Goal: Communication & Community: Connect with others

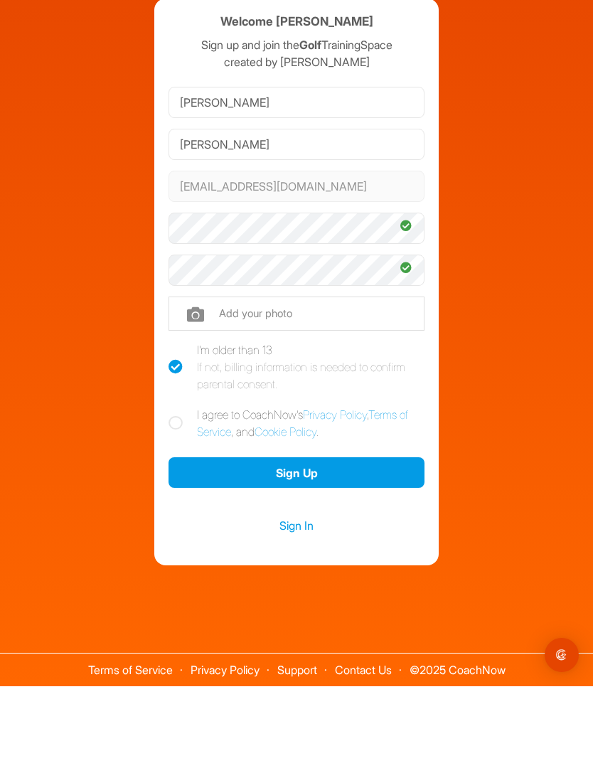
click at [170, 502] on icon at bounding box center [175, 509] width 14 height 14
click at [170, 492] on input "I agree to CoachNow's Privacy Policy , Terms of Service , and Cookie Policy ." at bounding box center [172, 496] width 9 height 9
checkbox input "true"
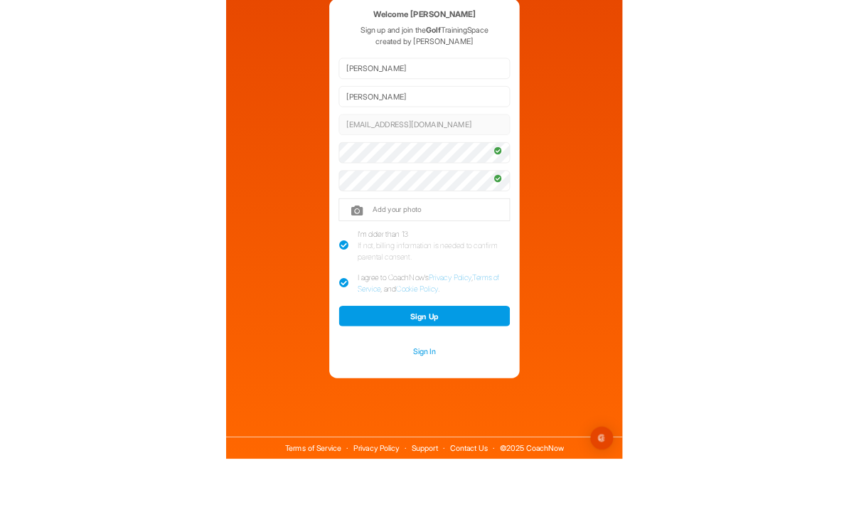
scroll to position [45, 0]
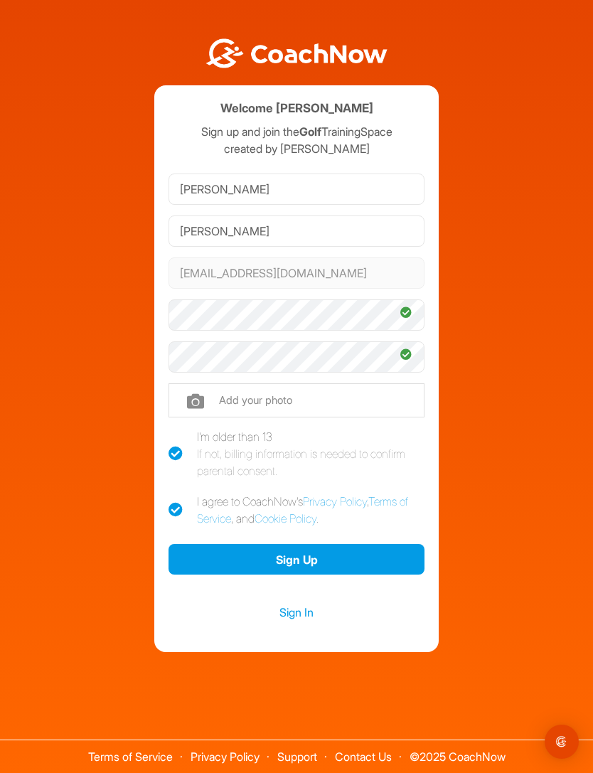
click at [334, 544] on button "Sign Up" at bounding box center [296, 559] width 256 height 31
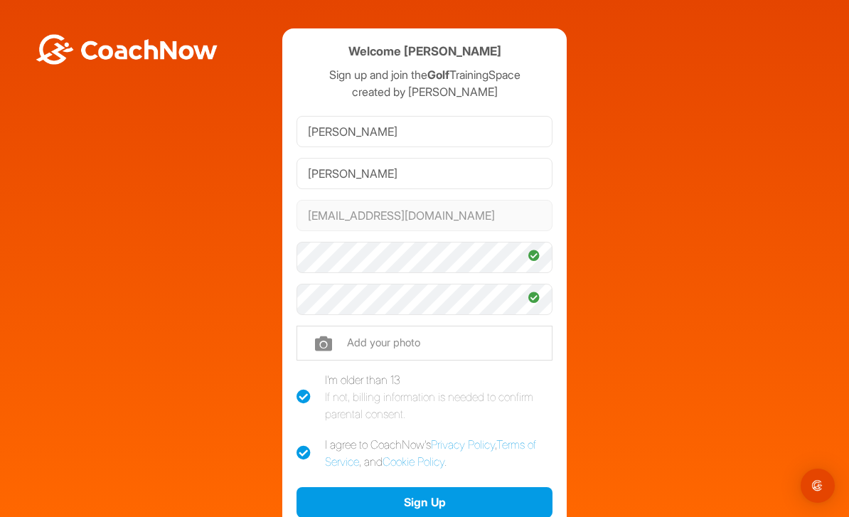
click at [456, 487] on button "Sign Up" at bounding box center [424, 502] width 256 height 31
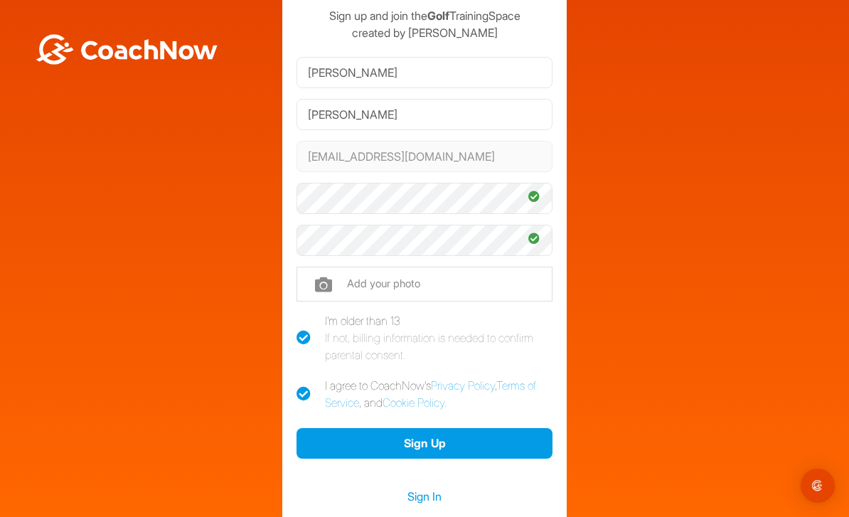
click at [453, 428] on button "Sign Up" at bounding box center [424, 443] width 256 height 31
click at [500, 267] on input "file" at bounding box center [424, 284] width 256 height 34
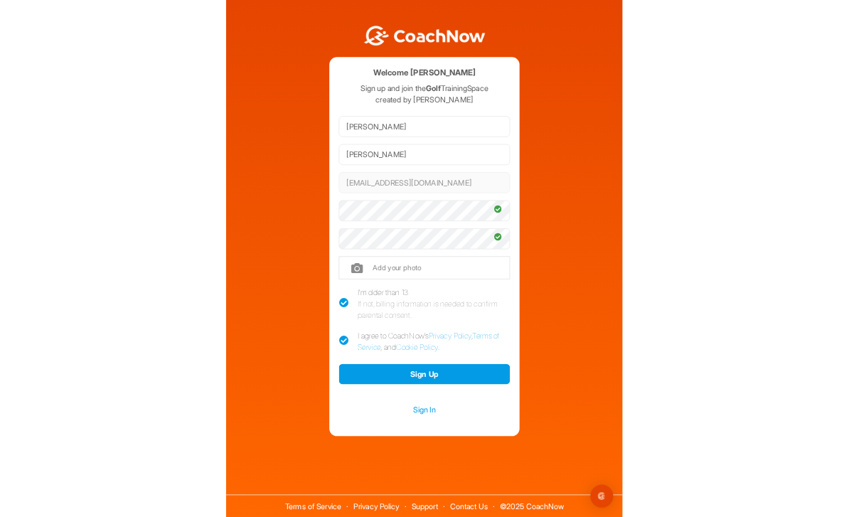
scroll to position [45, 0]
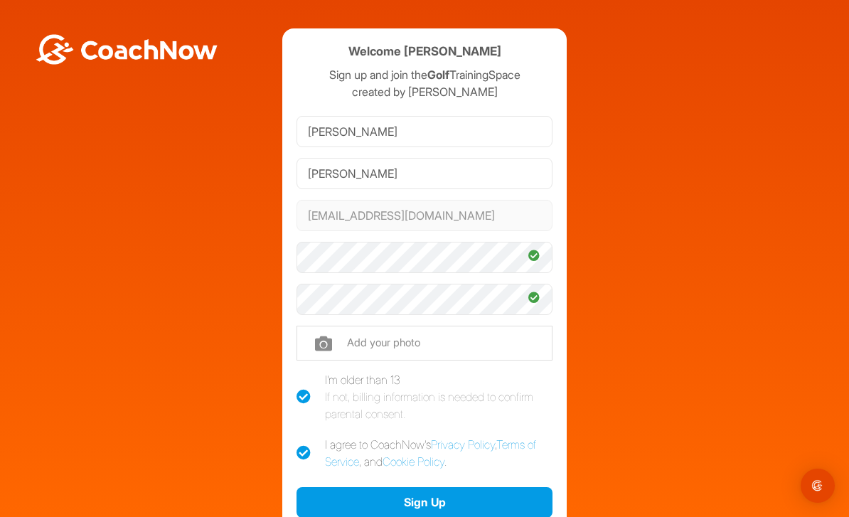
type input "C:\fakepath\image.jpg"
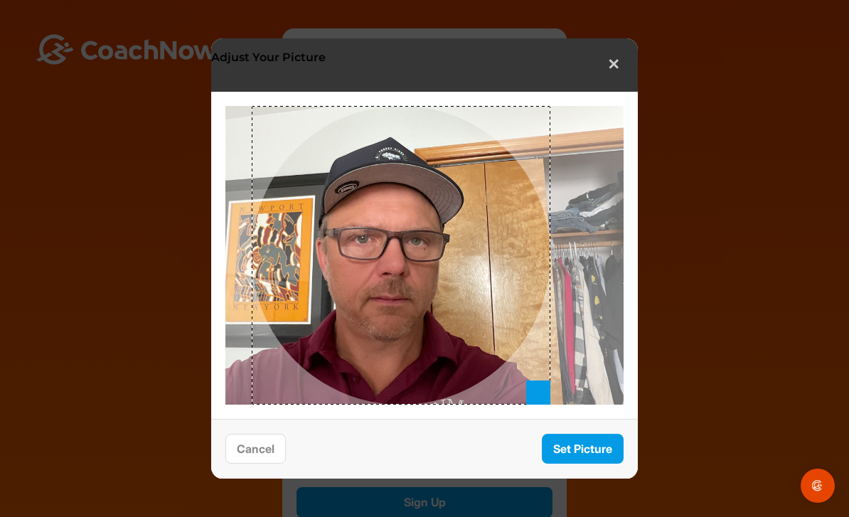
click at [592, 455] on button "Set Picture" at bounding box center [583, 449] width 82 height 31
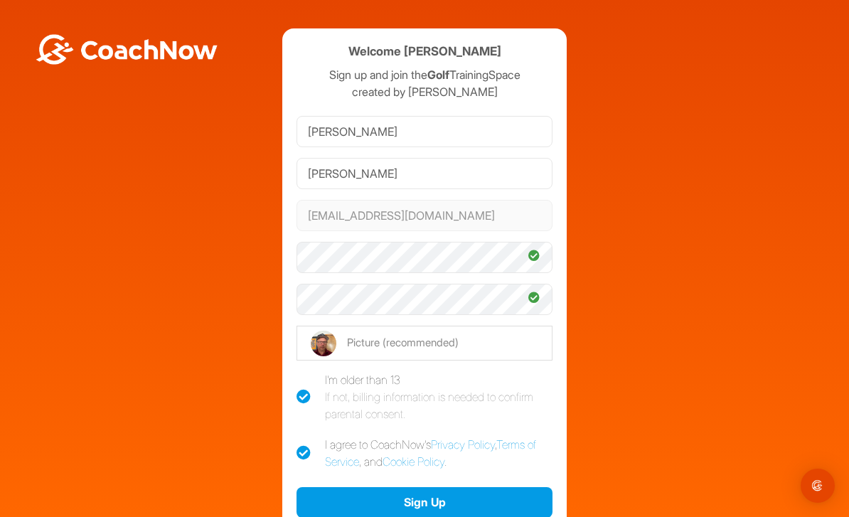
click at [453, 487] on button "Sign Up" at bounding box center [424, 502] width 256 height 31
click at [501, 116] on input "Matt" at bounding box center [424, 131] width 256 height 31
click at [482, 158] on input "Heasley" at bounding box center [424, 173] width 256 height 31
click at [476, 487] on button "Sign Up" at bounding box center [424, 502] width 256 height 31
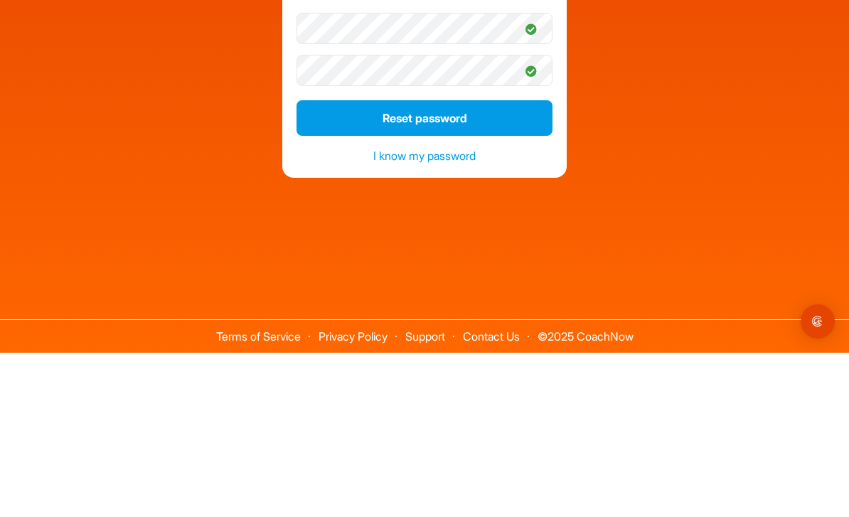
click at [465, 264] on button "Reset password" at bounding box center [424, 282] width 256 height 36
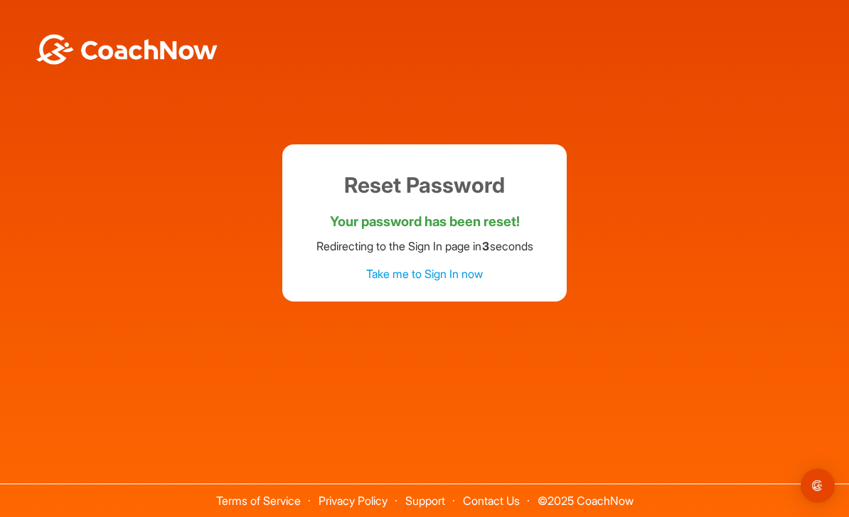
click at [461, 267] on link "Take me to Sign In now" at bounding box center [424, 274] width 117 height 14
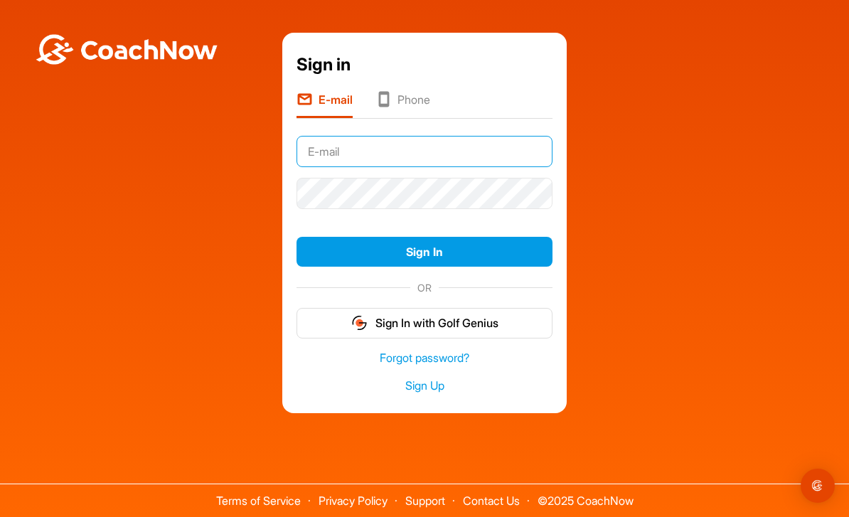
type input "[EMAIL_ADDRESS][DOMAIN_NAME]"
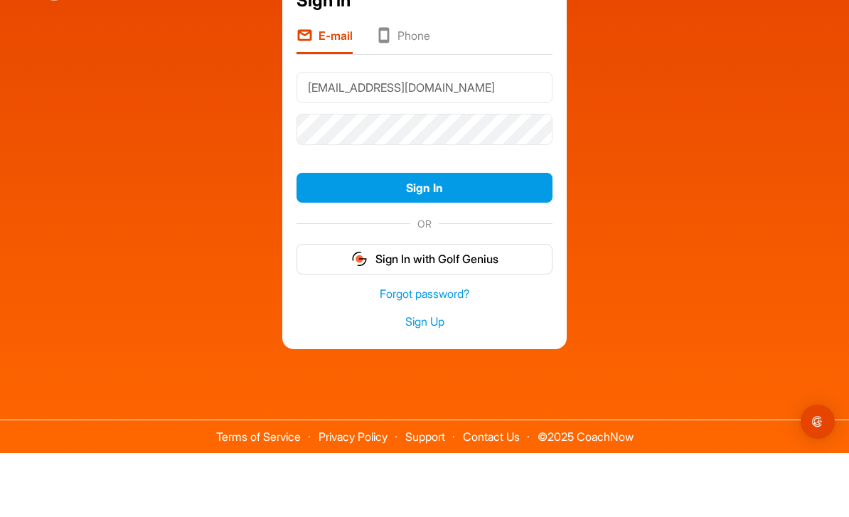
click at [467, 237] on button "Sign In" at bounding box center [424, 252] width 256 height 31
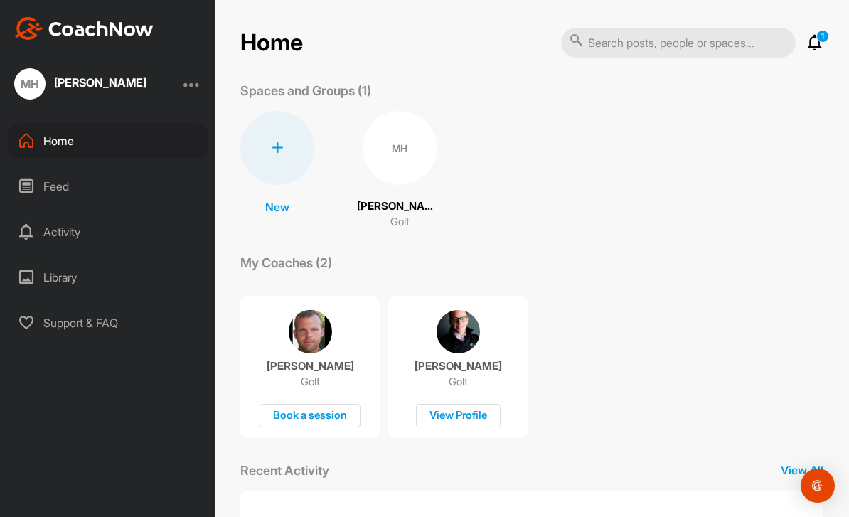
scroll to position [1, 0]
click at [342, 374] on div "[PERSON_NAME] Golf Book a session" at bounding box center [309, 367] width 139 height 142
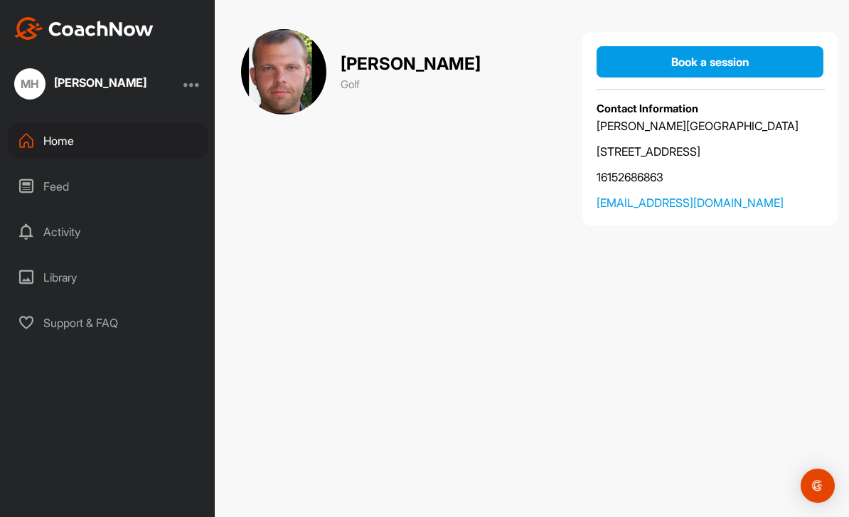
click at [81, 82] on div "[PERSON_NAME]" at bounding box center [100, 82] width 92 height 11
click at [52, 184] on div "Feed" at bounding box center [108, 186] width 200 height 36
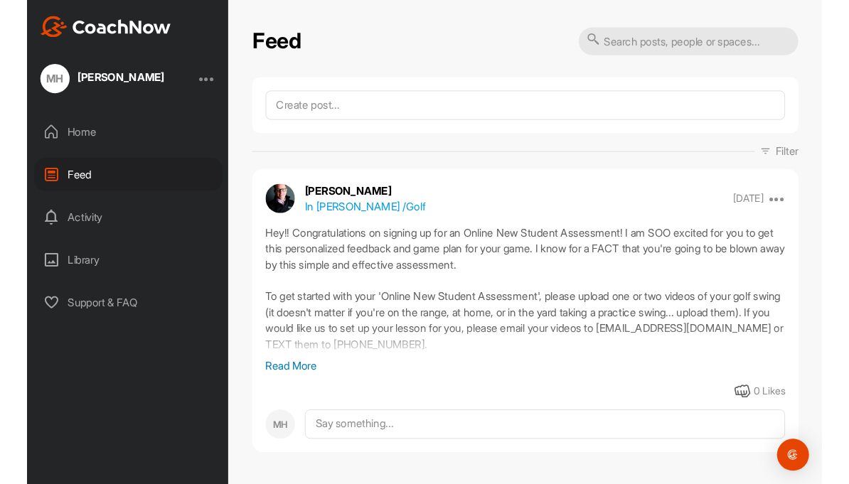
scroll to position [45, 0]
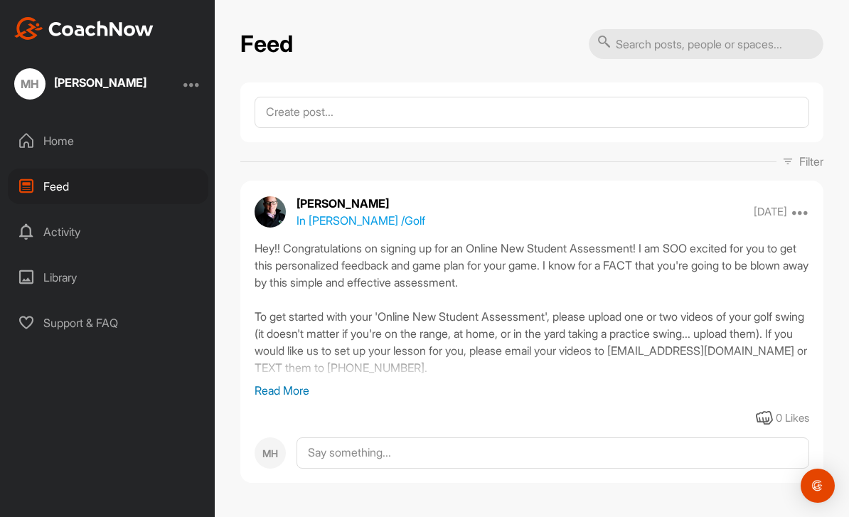
click at [48, 214] on div "Activity" at bounding box center [108, 232] width 200 height 36
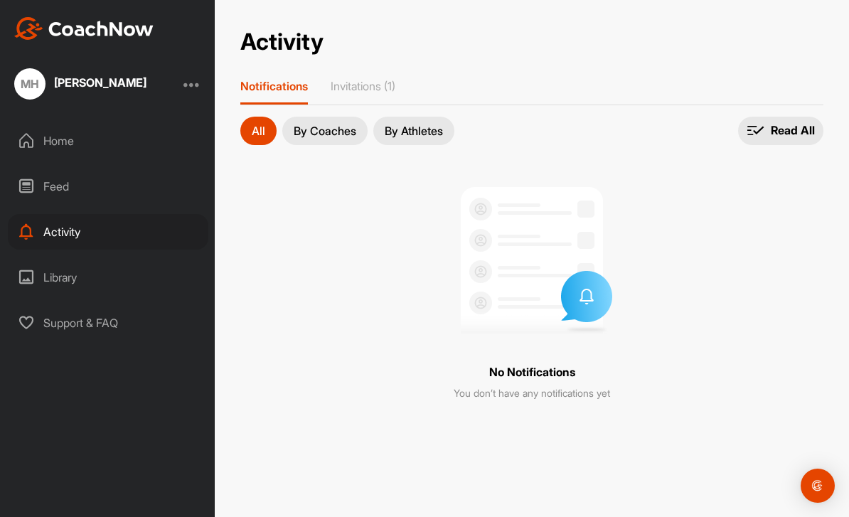
click at [307, 117] on button "By Coaches" at bounding box center [324, 131] width 85 height 28
click at [355, 79] on p "Invitations (1)" at bounding box center [362, 86] width 65 height 14
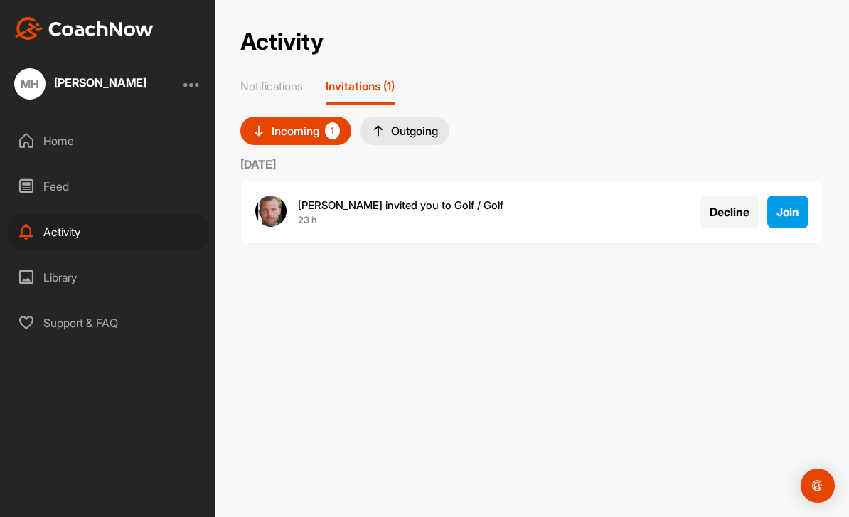
click at [795, 205] on span "Join" at bounding box center [787, 212] width 23 height 14
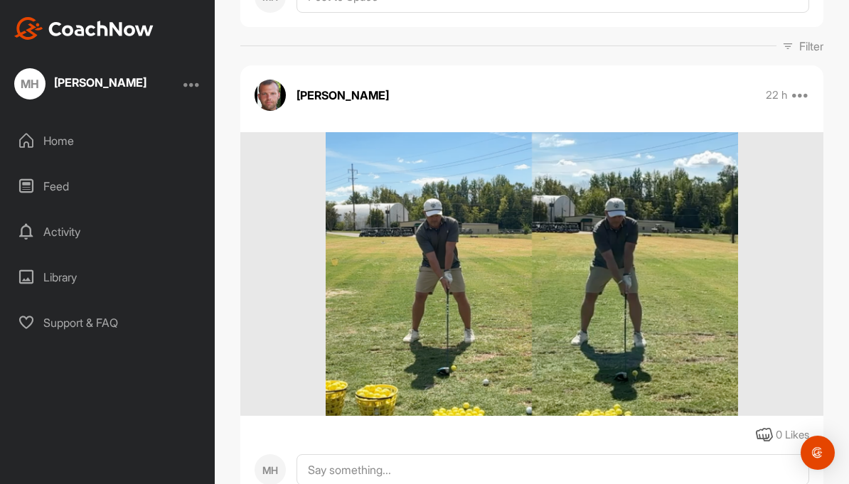
scroll to position [188, 0]
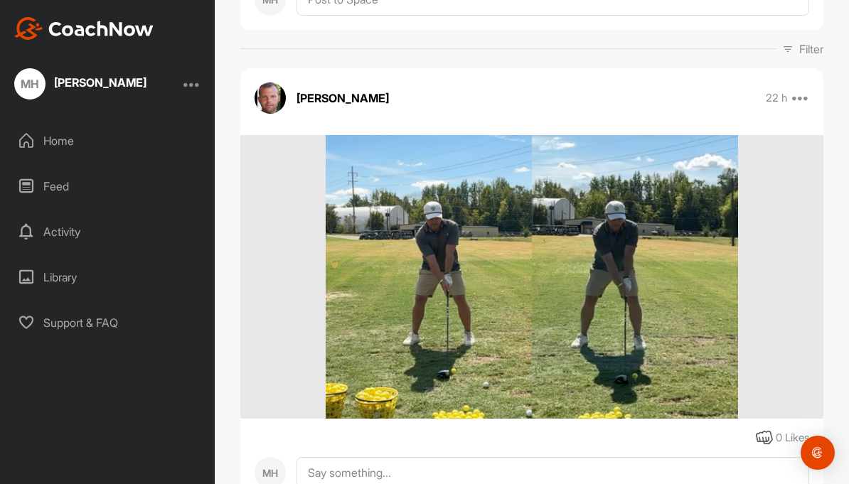
click at [698, 253] on img at bounding box center [531, 277] width 412 height 284
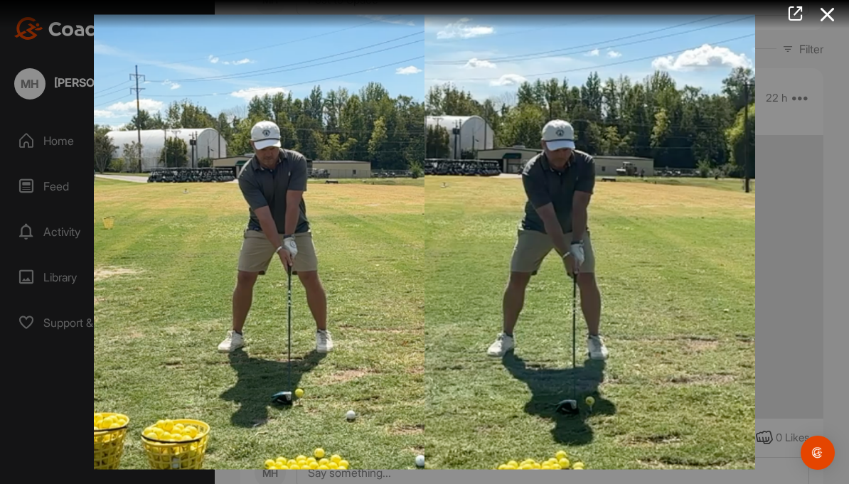
scroll to position [45, 0]
click at [833, 9] on icon at bounding box center [827, 14] width 33 height 26
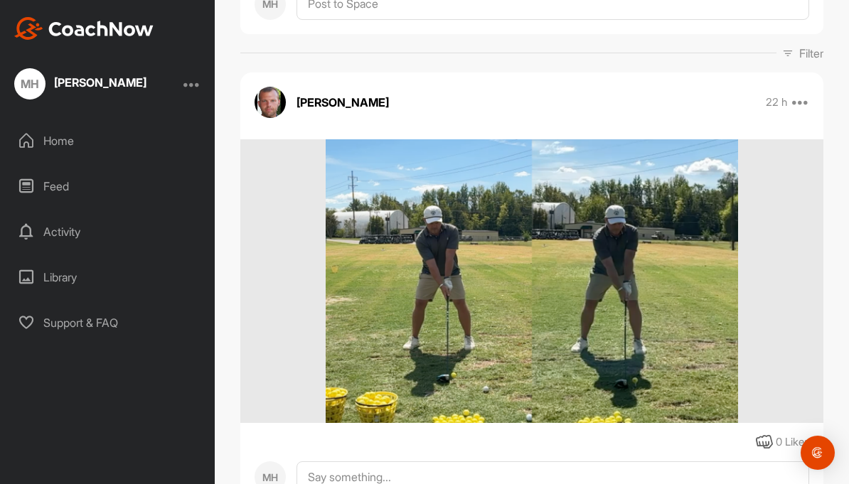
scroll to position [185, 0]
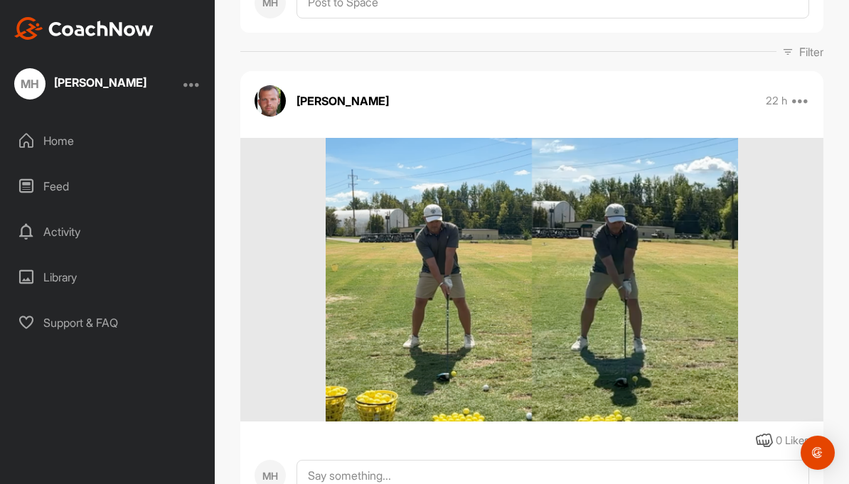
click at [484, 278] on img at bounding box center [531, 280] width 412 height 284
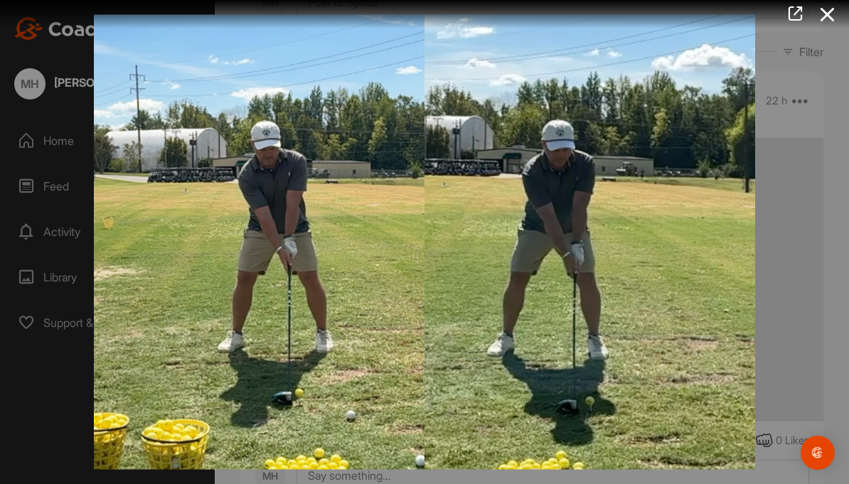
click at [816, 6] on icon at bounding box center [827, 14] width 33 height 26
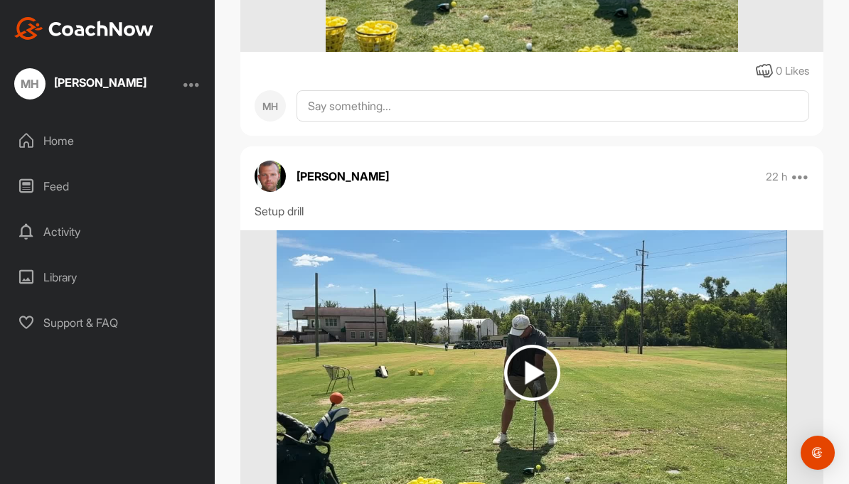
scroll to position [557, 0]
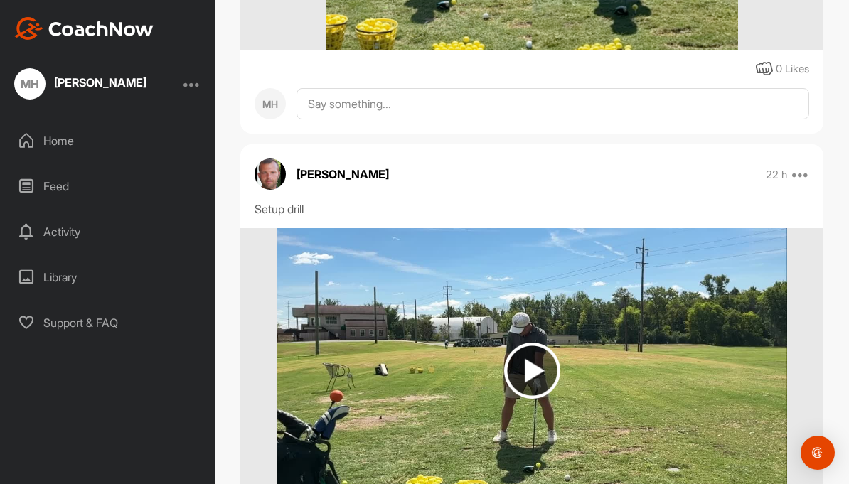
click at [544, 343] on img at bounding box center [532, 371] width 56 height 56
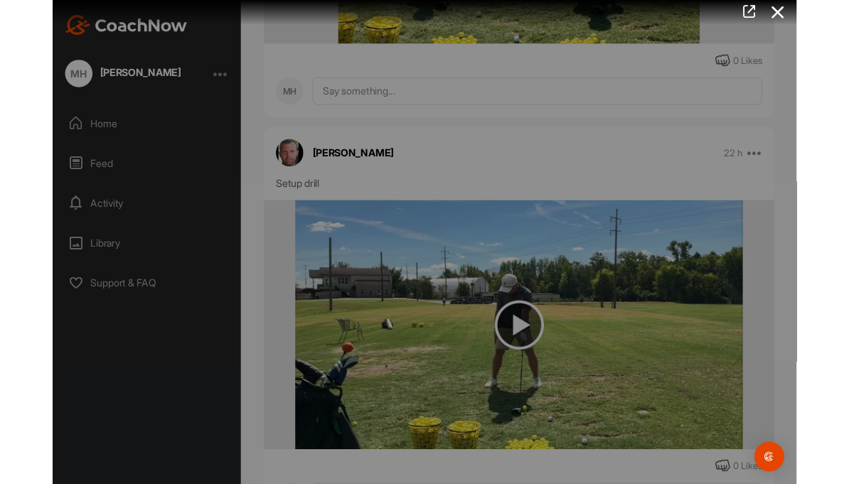
scroll to position [10, 0]
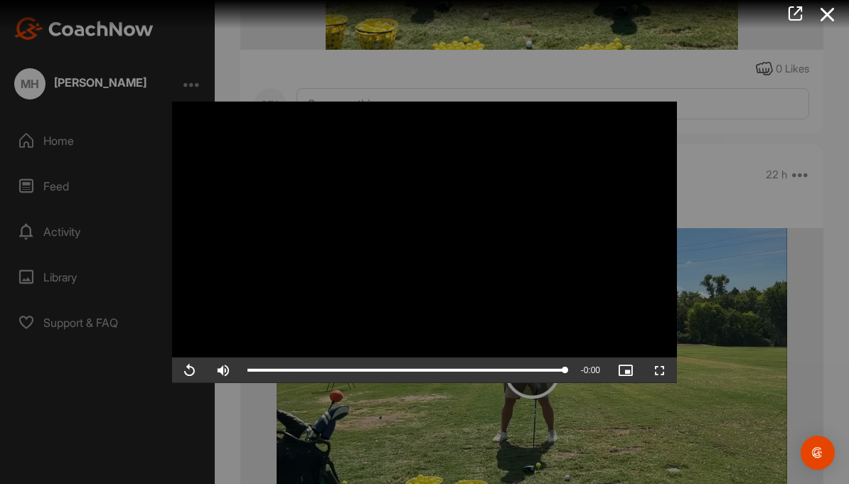
click at [816, 276] on div at bounding box center [424, 242] width 849 height 484
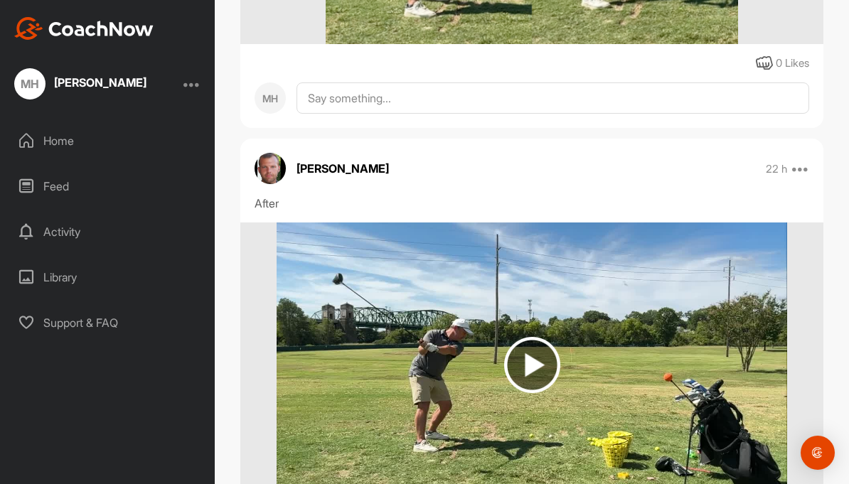
scroll to position [1539, 0]
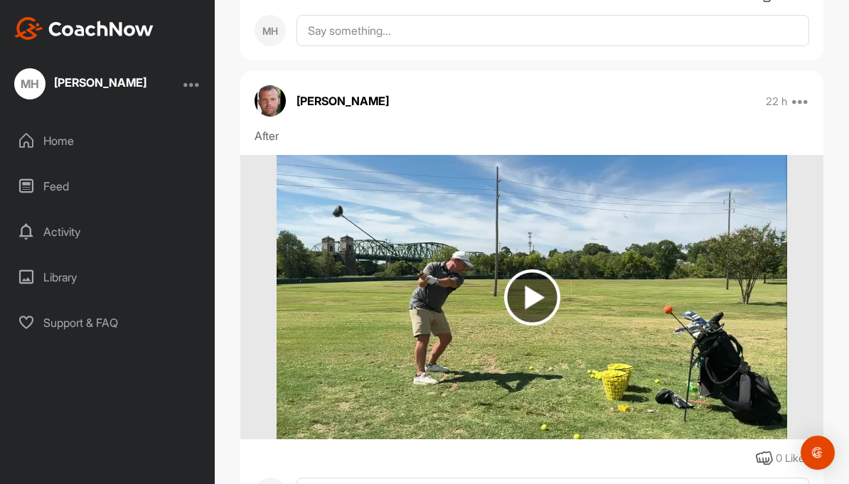
click at [642, 333] on img at bounding box center [531, 297] width 510 height 284
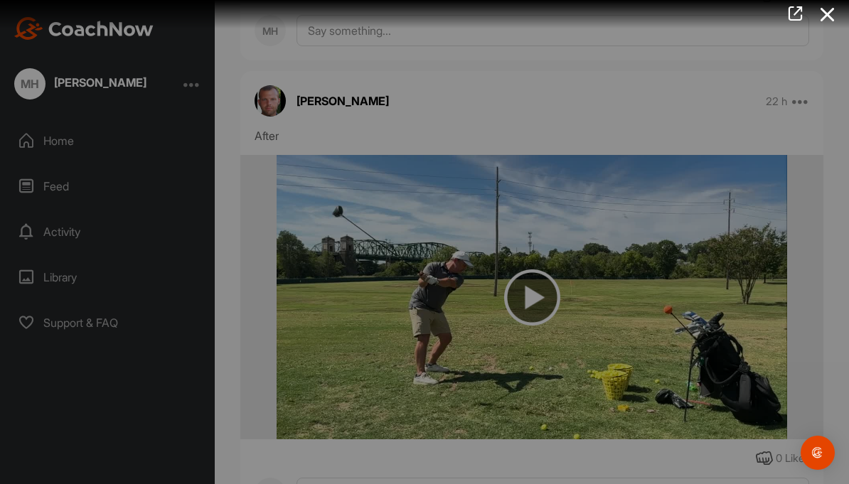
scroll to position [5, 0]
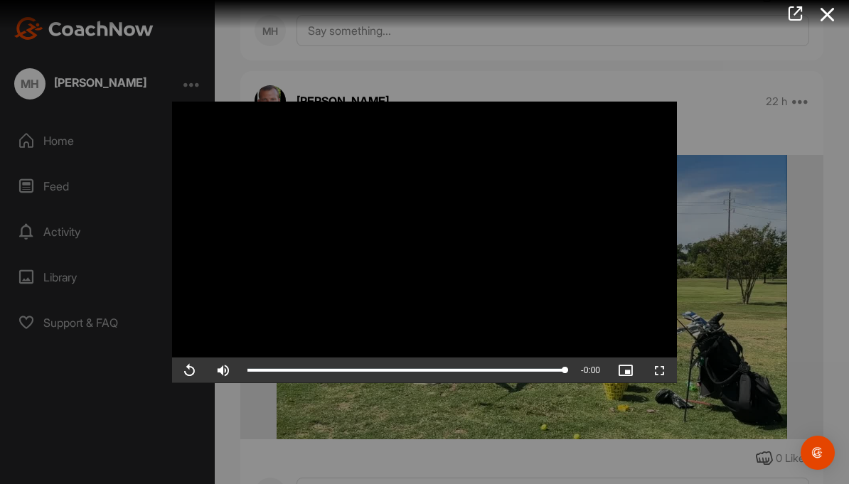
click at [752, 298] on div at bounding box center [424, 242] width 849 height 484
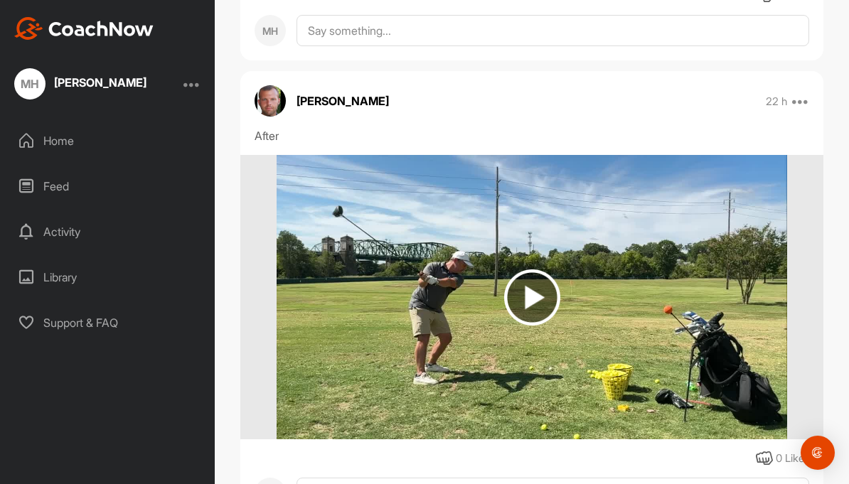
click at [539, 299] on img at bounding box center [532, 297] width 56 height 56
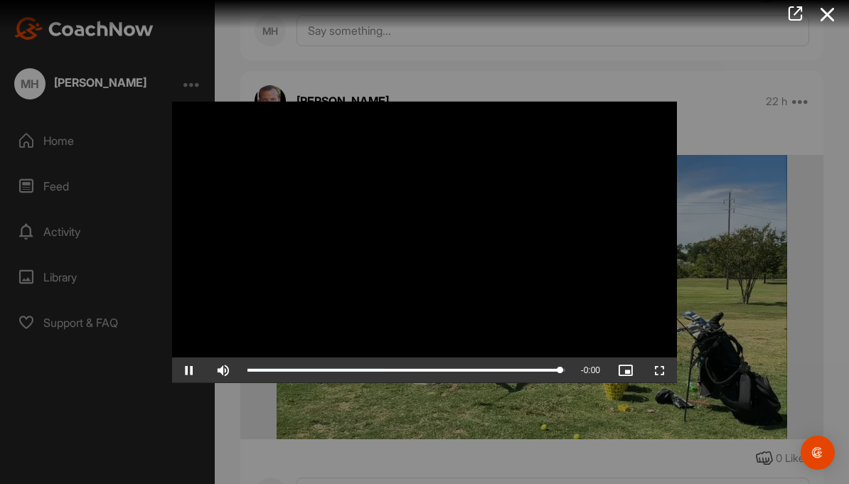
click at [758, 295] on div at bounding box center [424, 242] width 849 height 484
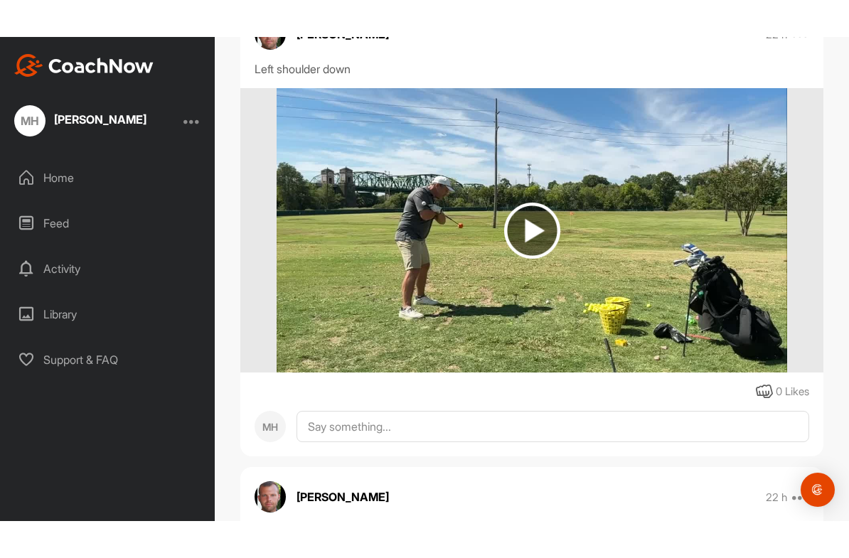
scroll to position [2553, 0]
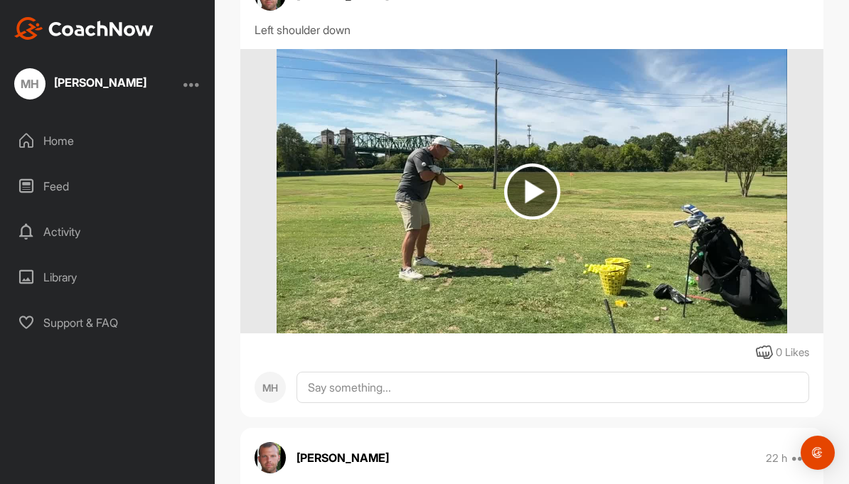
click at [697, 274] on img at bounding box center [531, 191] width 510 height 284
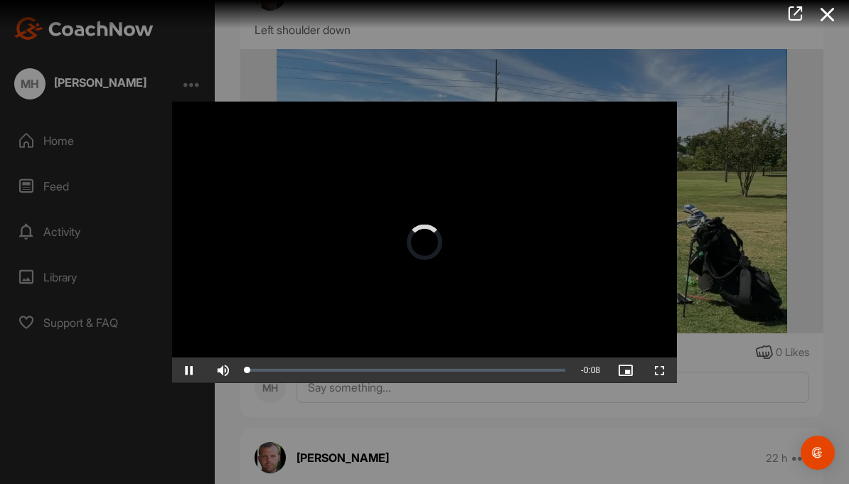
click at [672, 397] on div "Video Player is loading. Play Video Pause Skip Backward Skip Forward Mute Curre…" at bounding box center [424, 242] width 533 height 310
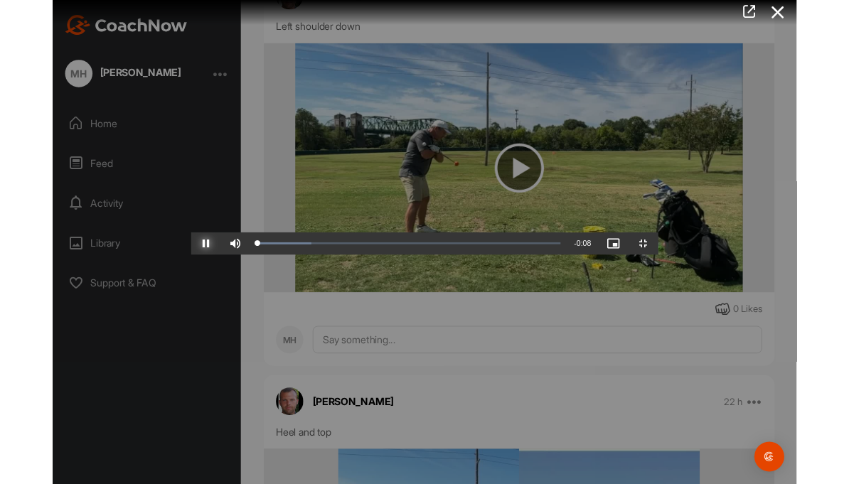
scroll to position [5, 0]
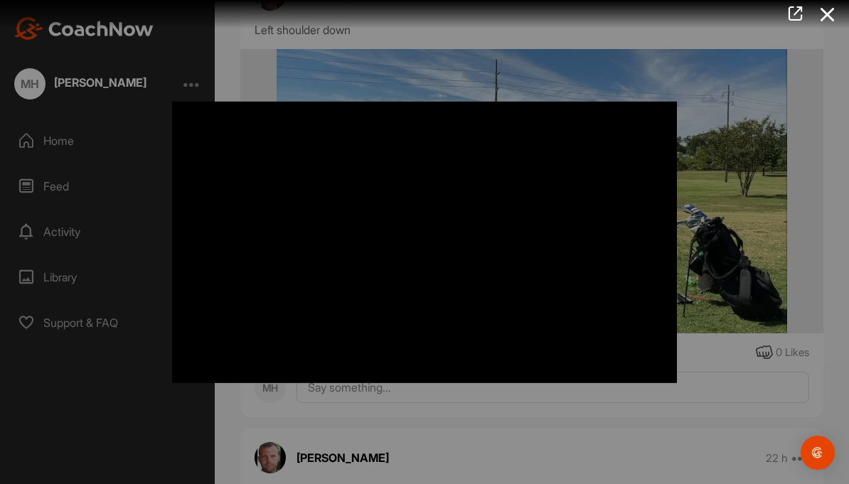
click at [787, 306] on div at bounding box center [424, 242] width 849 height 484
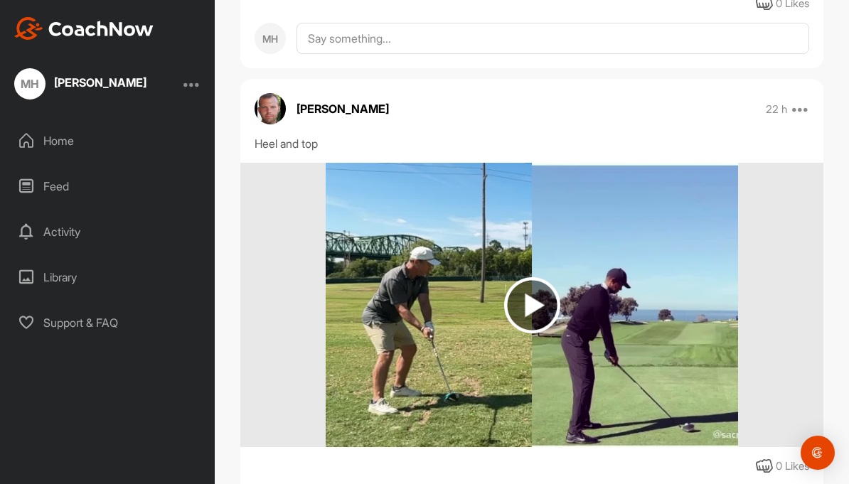
scroll to position [2903, 0]
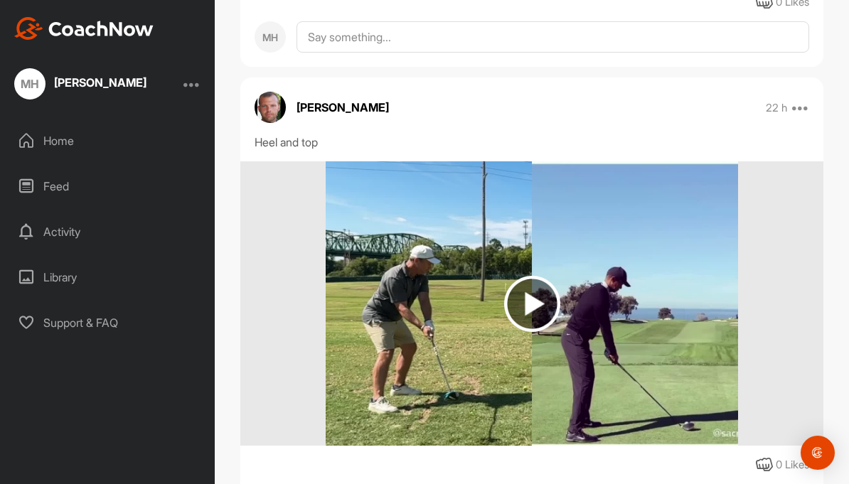
click at [689, 346] on img at bounding box center [531, 303] width 412 height 284
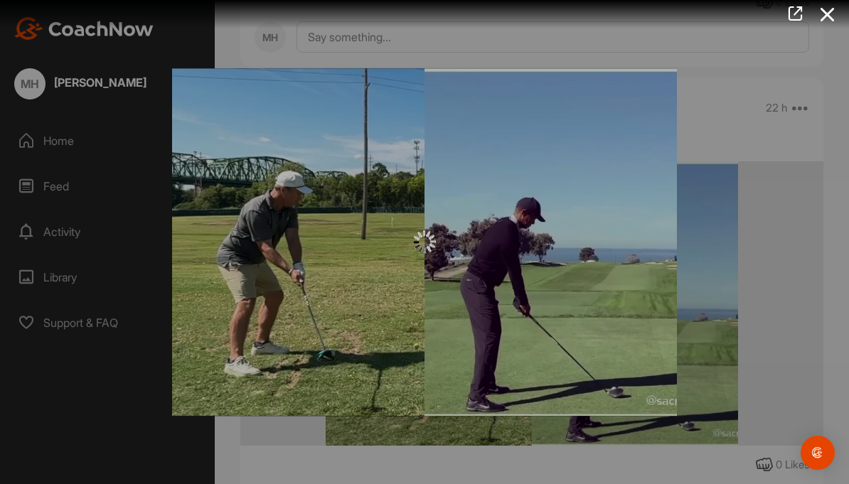
click at [662, 345] on div at bounding box center [424, 242] width 505 height 348
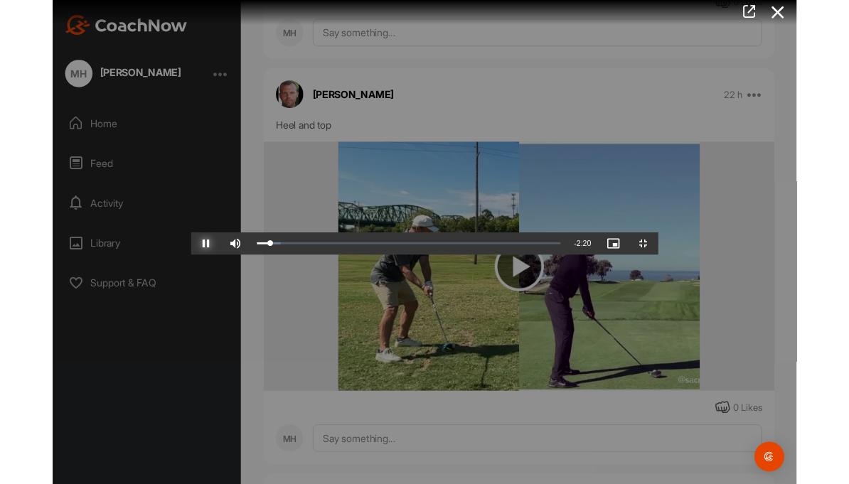
scroll to position [5, 0]
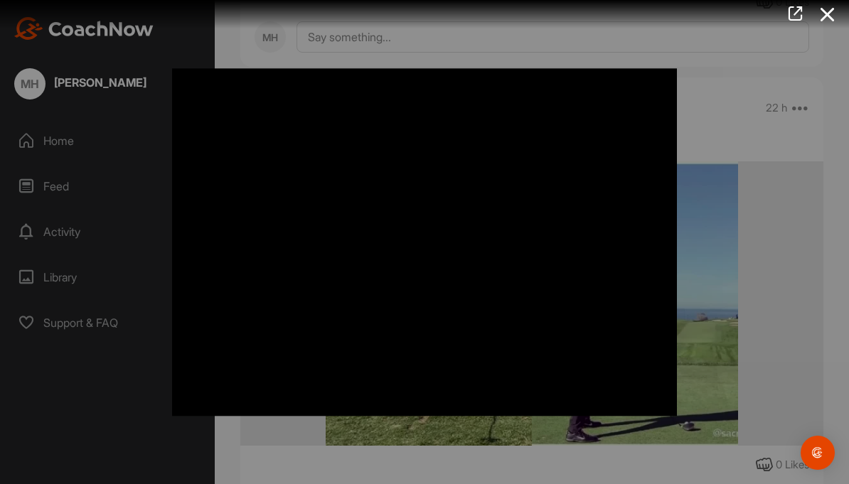
click at [820, 316] on div at bounding box center [424, 242] width 849 height 484
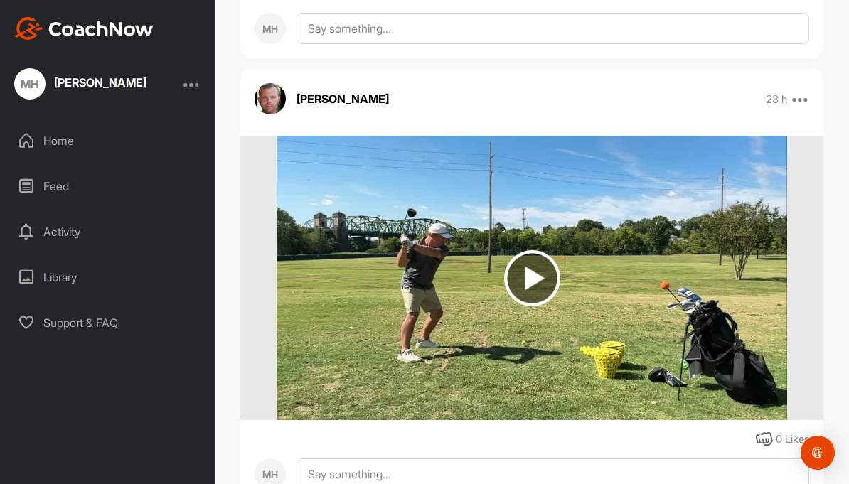
scroll to position [3842, 0]
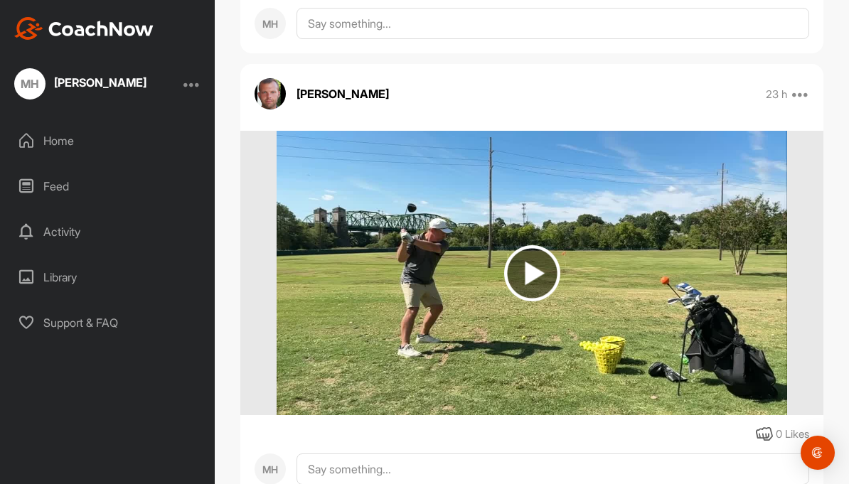
click at [637, 343] on img at bounding box center [531, 273] width 510 height 284
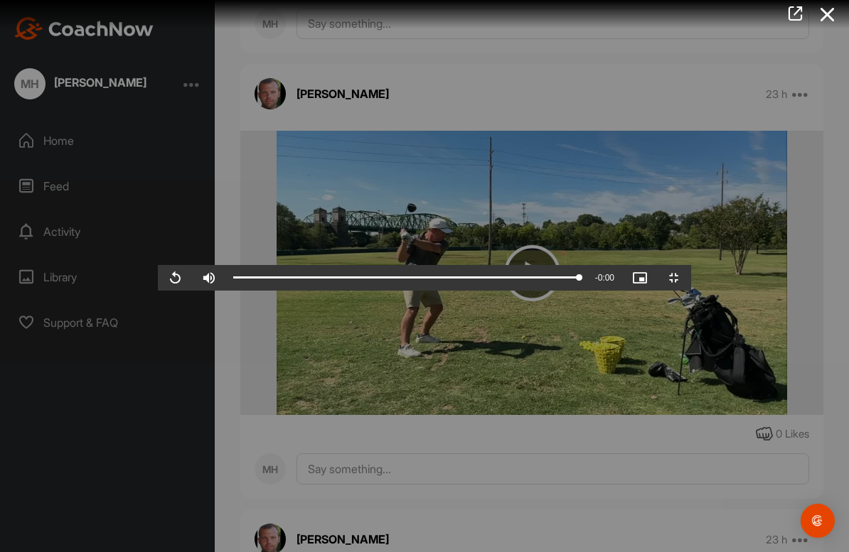
click at [158, 278] on span "Video Player" at bounding box center [175, 278] width 34 height 0
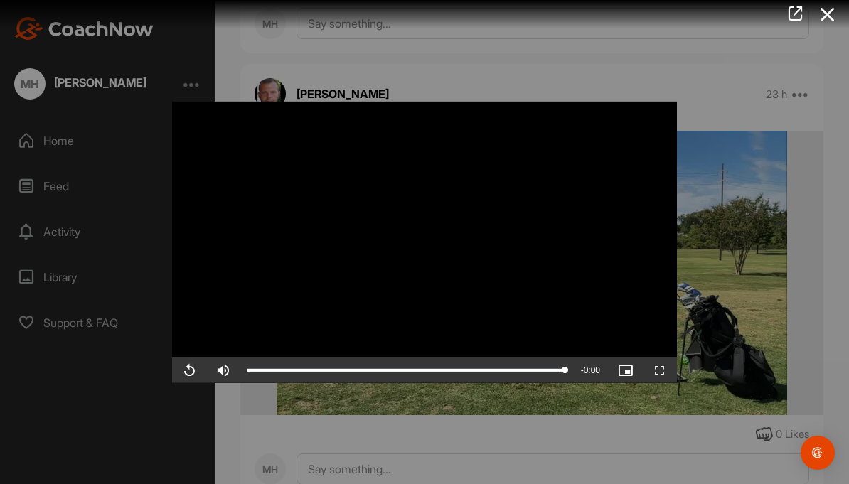
click at [782, 275] on div at bounding box center [424, 242] width 849 height 484
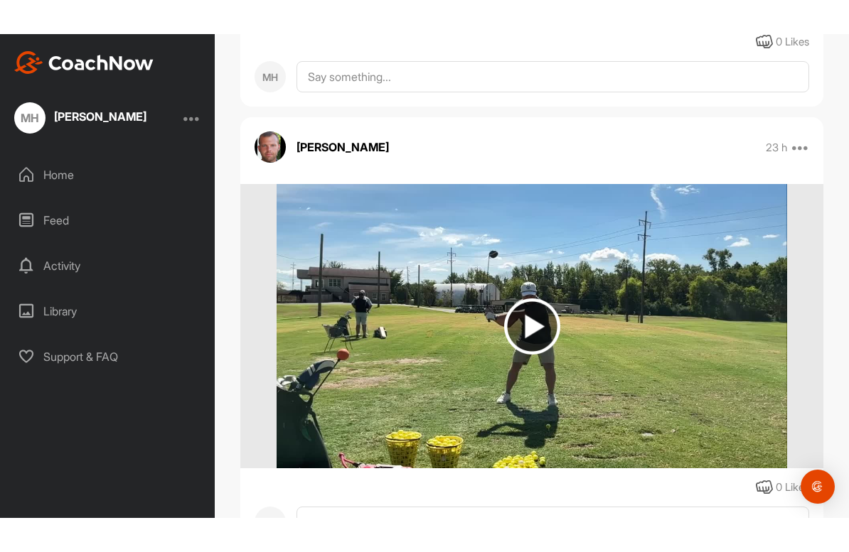
scroll to position [4268, 0]
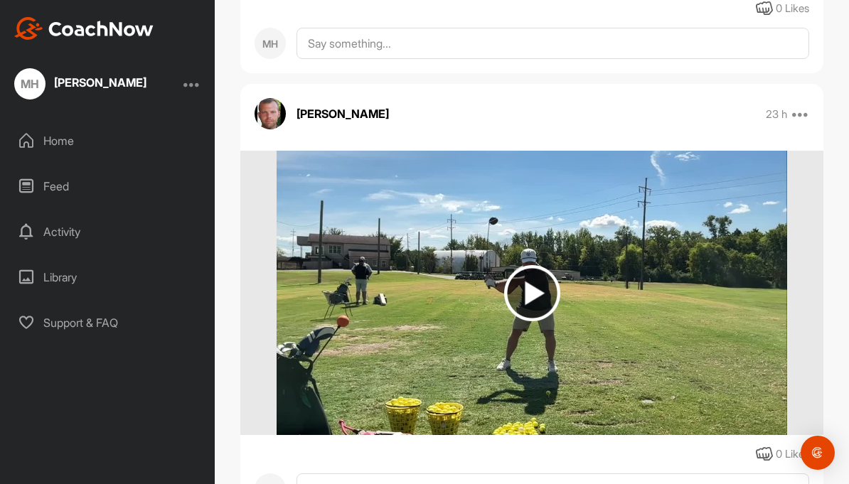
click at [526, 294] on img at bounding box center [532, 293] width 56 height 56
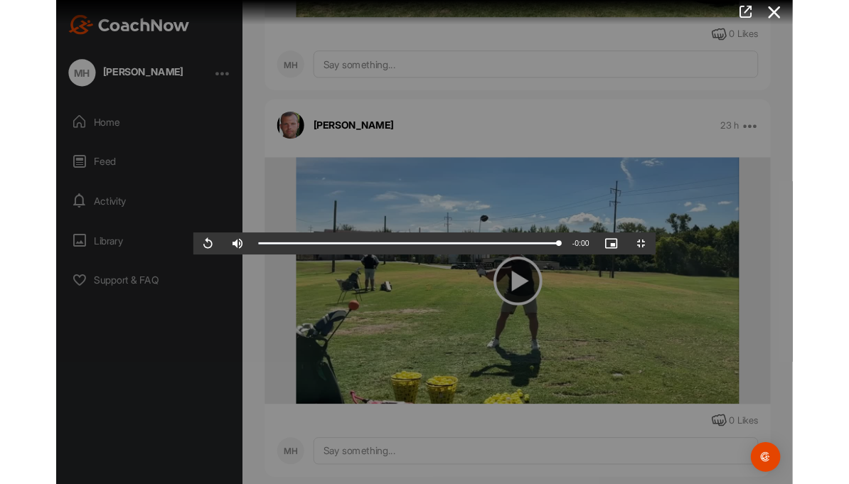
scroll to position [0, 0]
